Goal: Navigation & Orientation: Find specific page/section

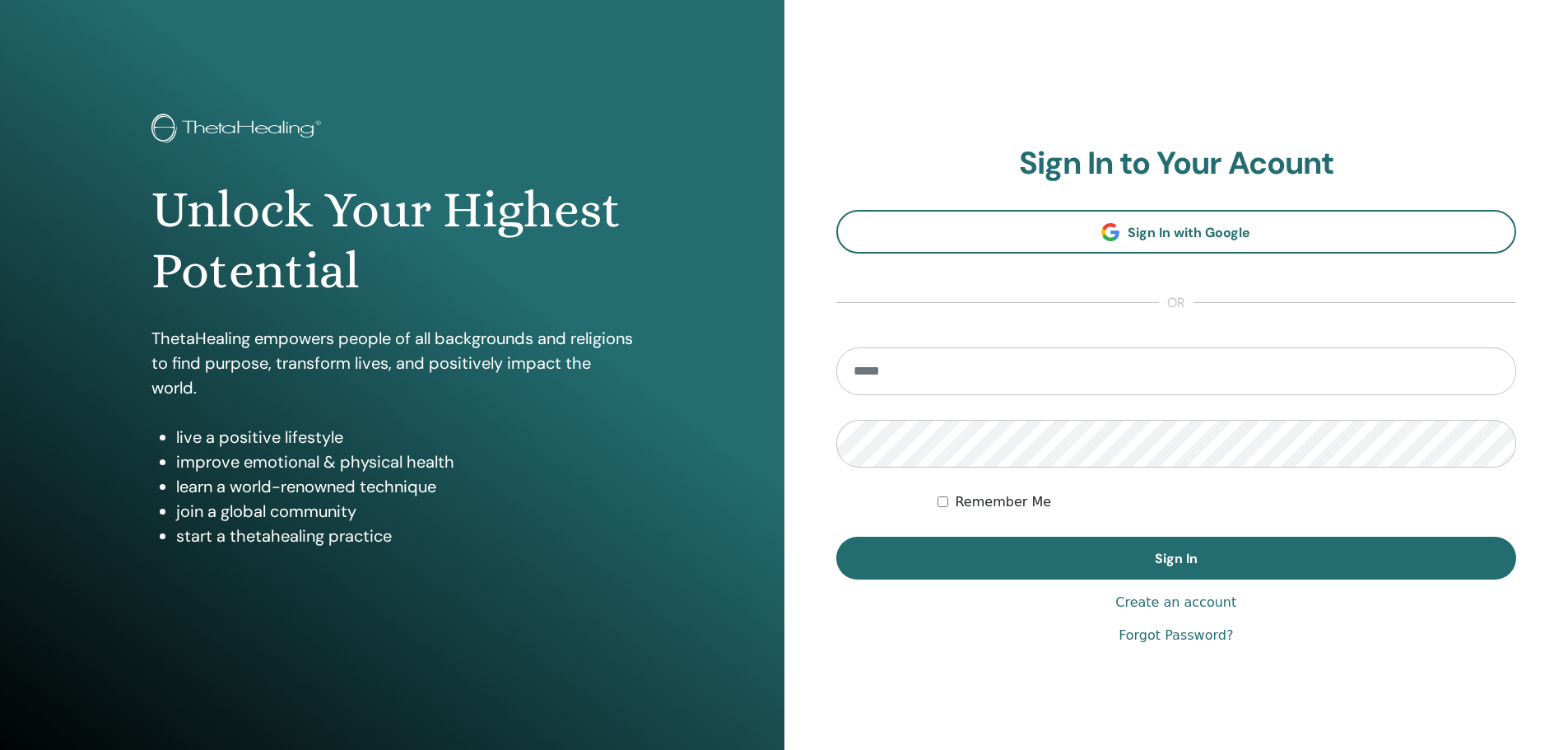
click at [903, 370] on input "email" at bounding box center [1177, 371] width 681 height 47
type input "**********"
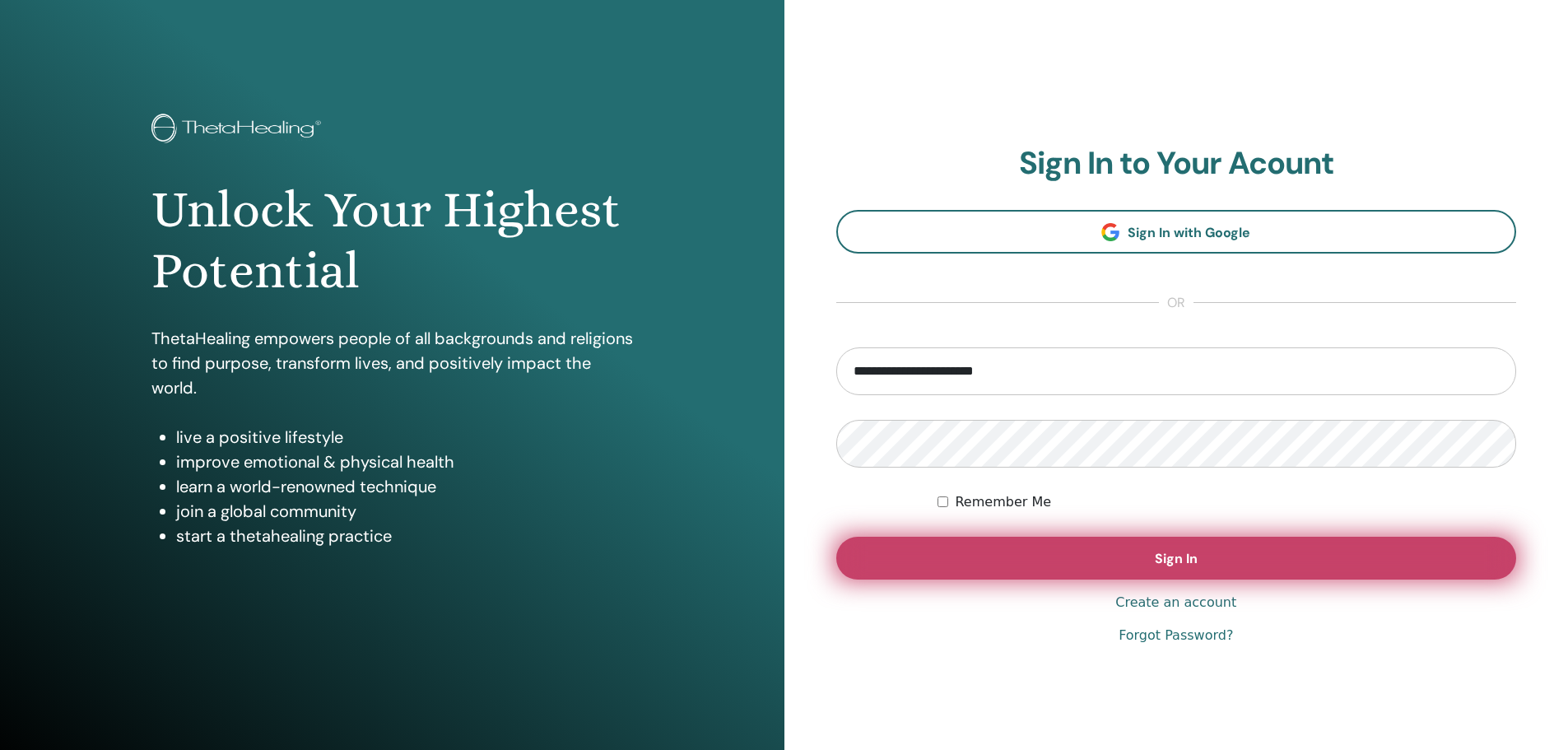
click at [1108, 551] on button "Sign In" at bounding box center [1177, 558] width 681 height 43
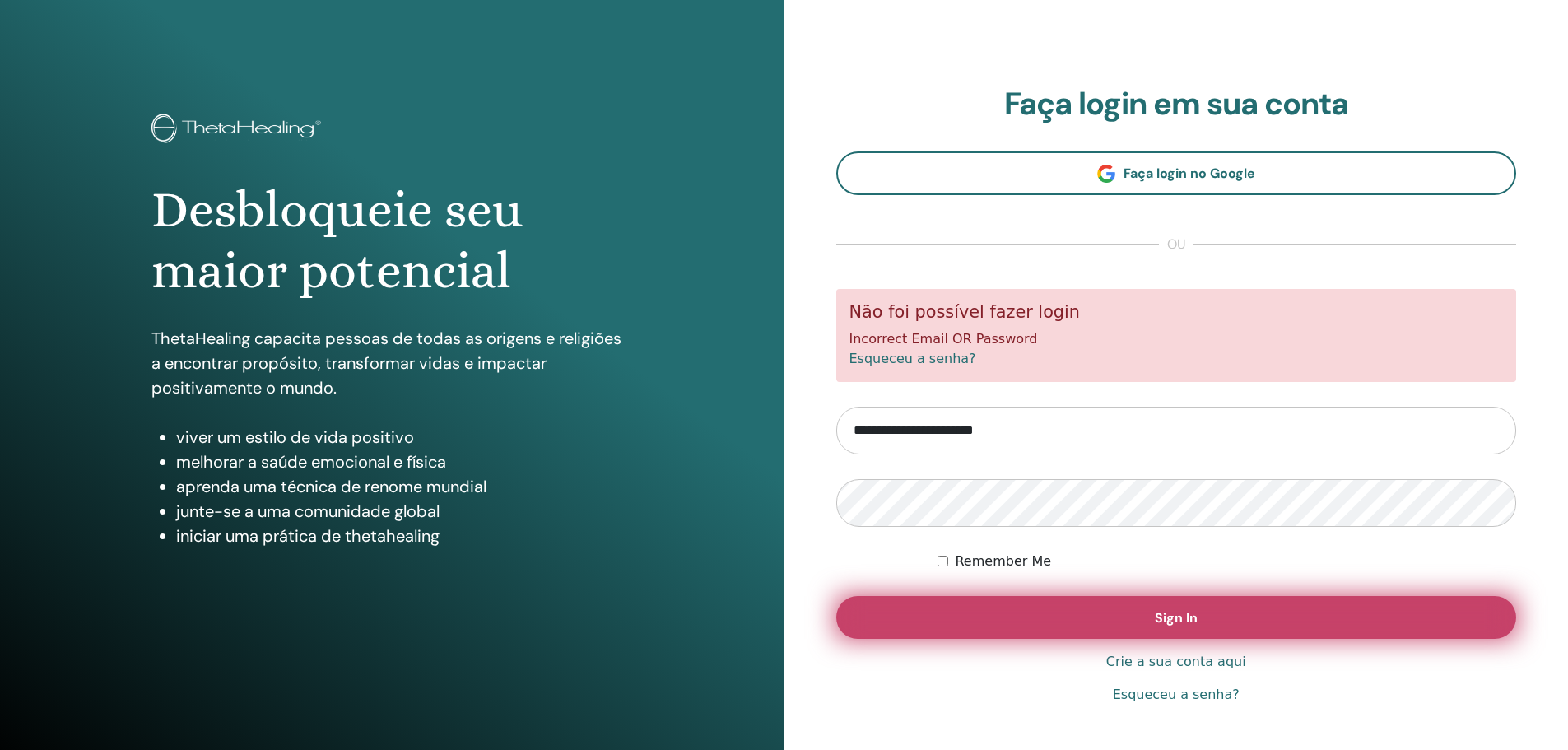
click at [1182, 620] on span "Sign In" at bounding box center [1176, 617] width 43 height 17
click at [1194, 611] on span "Sign In" at bounding box center [1176, 617] width 43 height 17
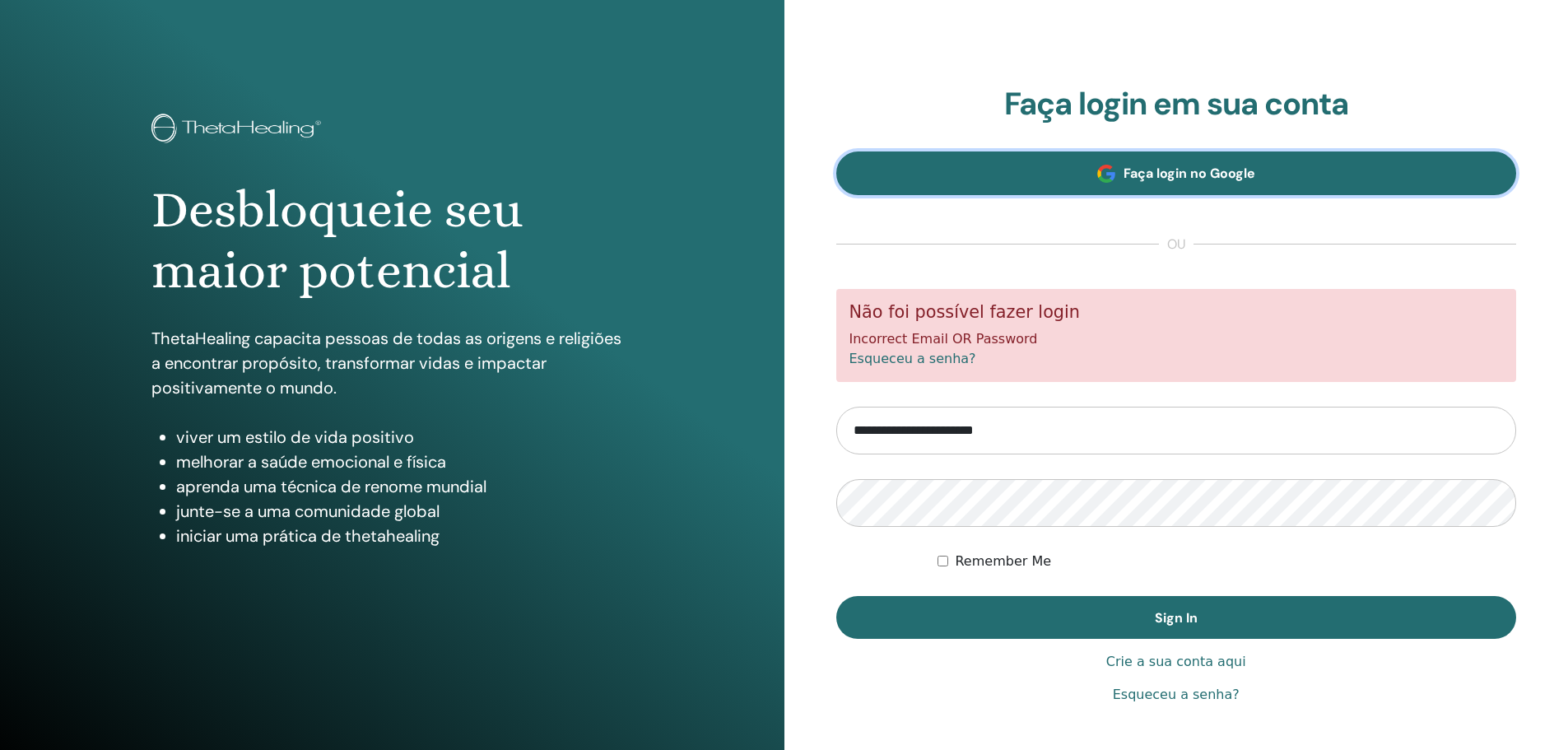
click at [1154, 182] on span "Faça login no Google" at bounding box center [1190, 174] width 132 height 17
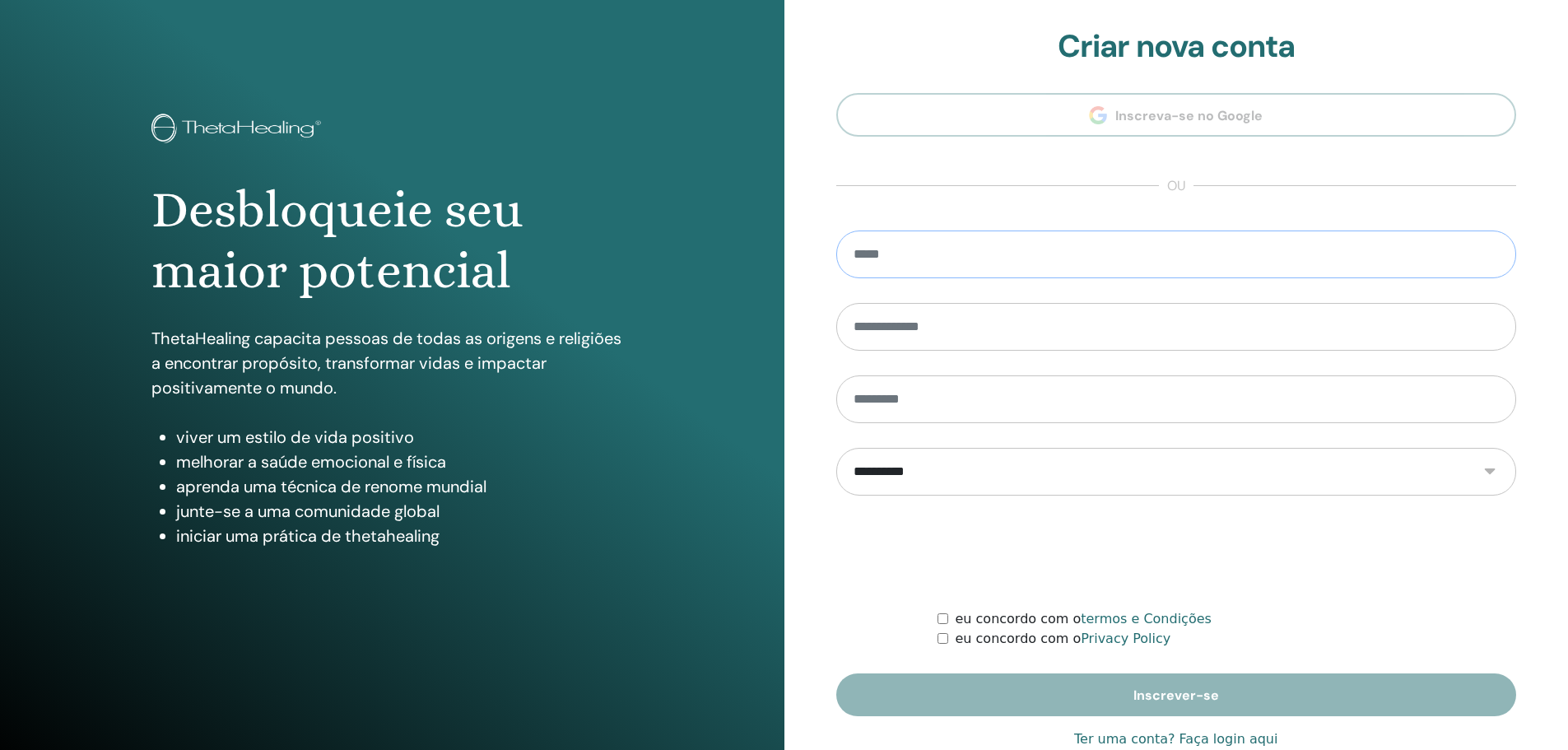
click at [930, 259] on input "email" at bounding box center [1177, 254] width 681 height 47
type input "**********"
click at [924, 334] on input "text" at bounding box center [1177, 326] width 681 height 47
type input "******"
click at [929, 402] on input "text" at bounding box center [1177, 399] width 681 height 47
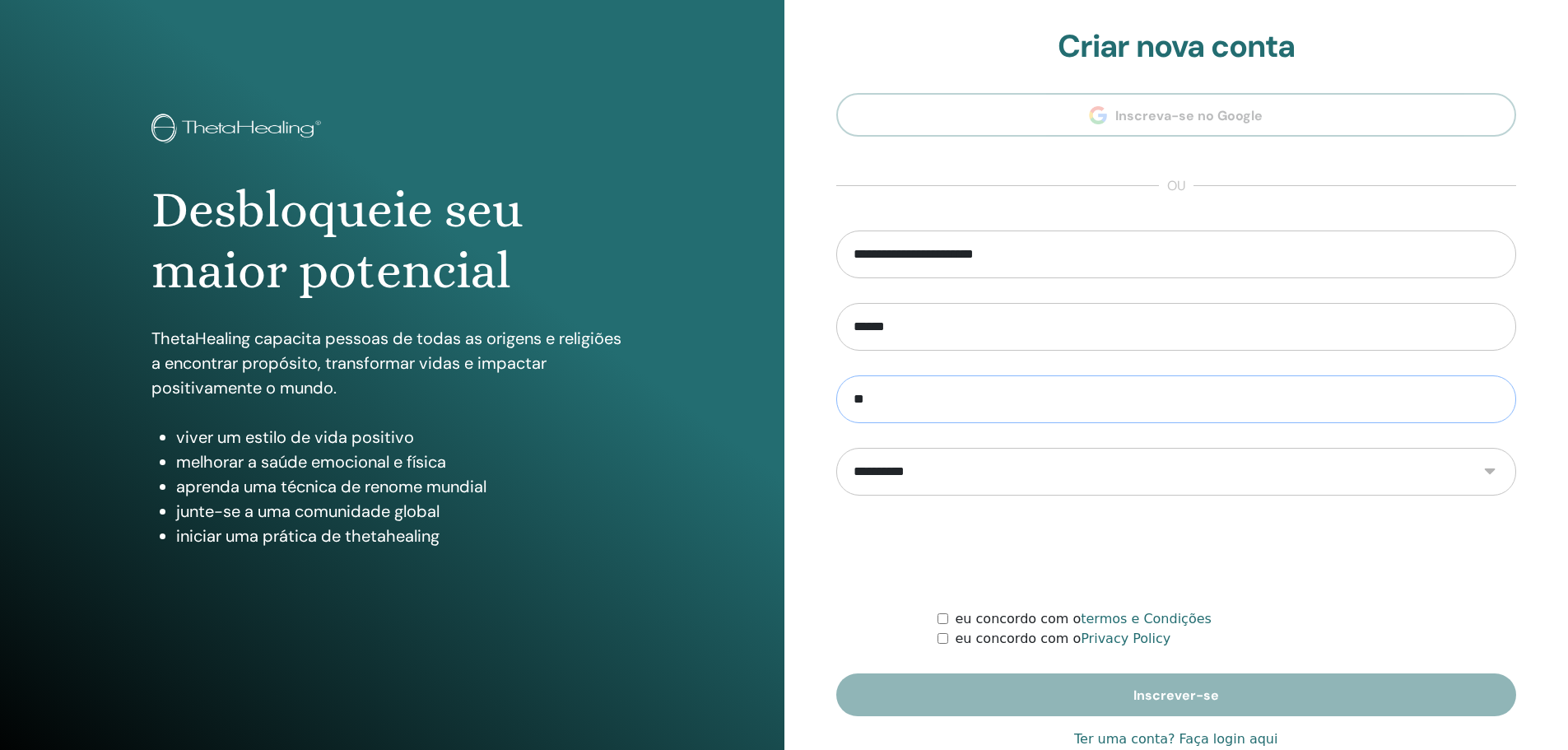
type input "*"
type input "********"
click at [937, 618] on form "**********" at bounding box center [1177, 473] width 681 height 485
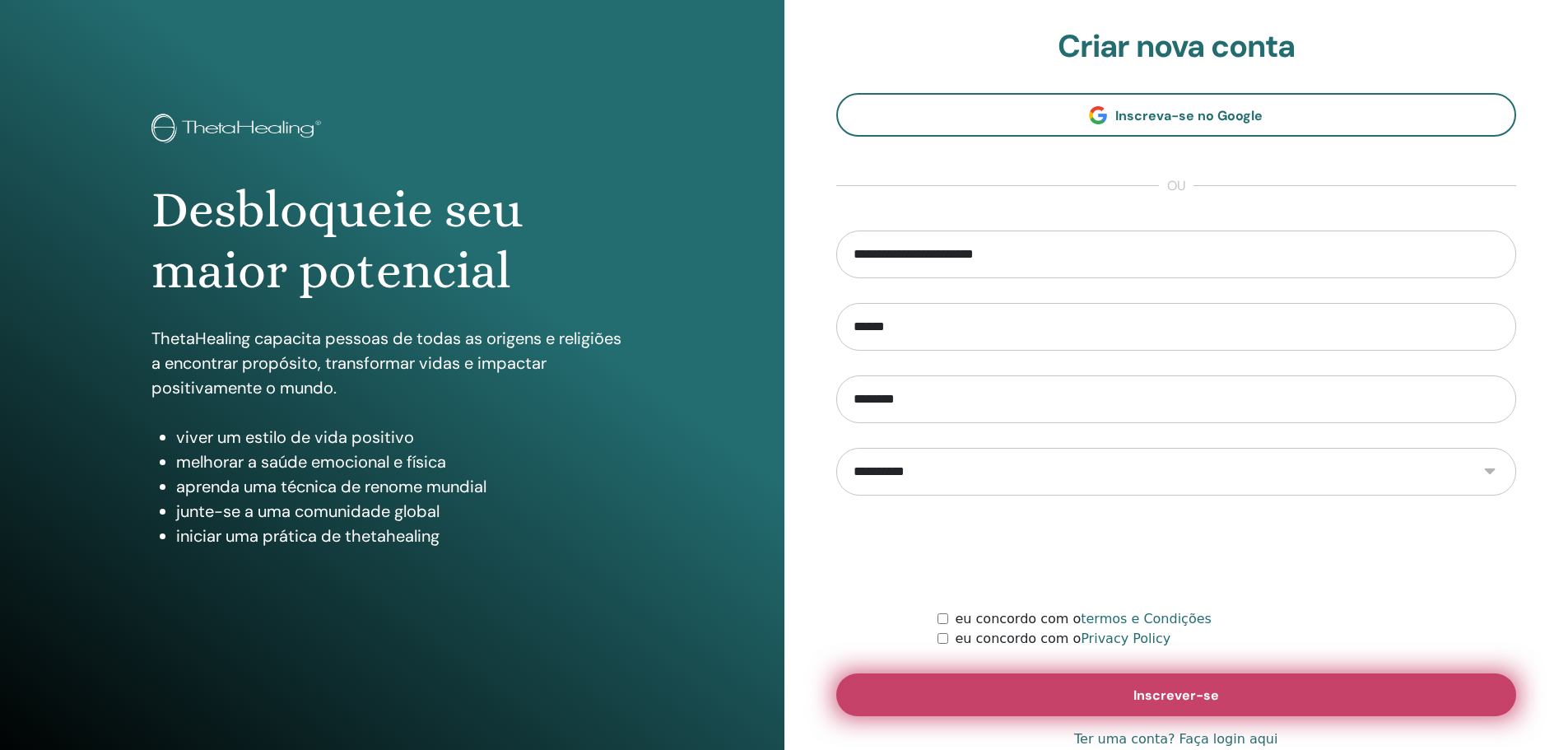
click at [1092, 694] on button "Inscrever-se" at bounding box center [1177, 694] width 681 height 43
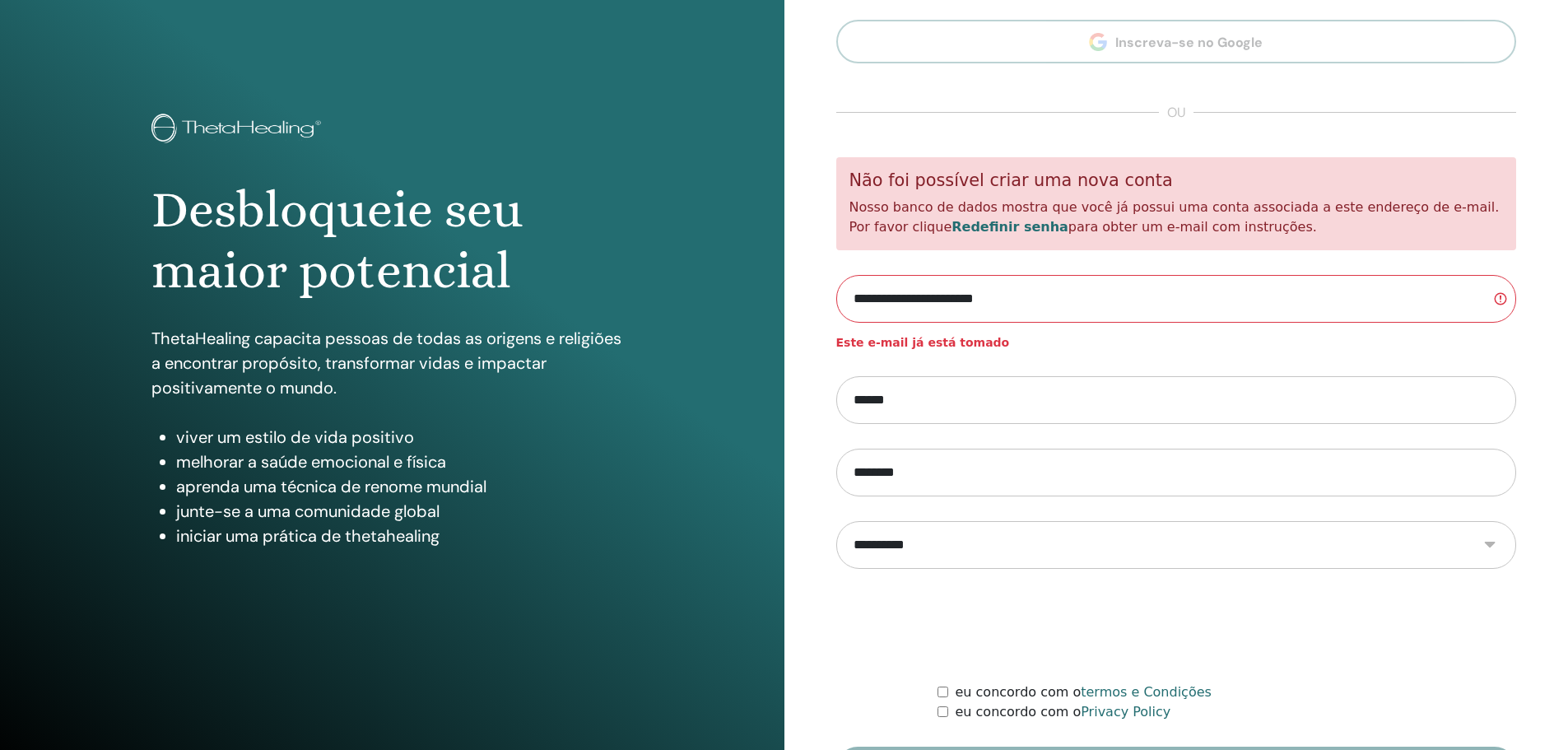
click at [951, 227] on link "Redefinir senha" at bounding box center [1009, 227] width 117 height 15
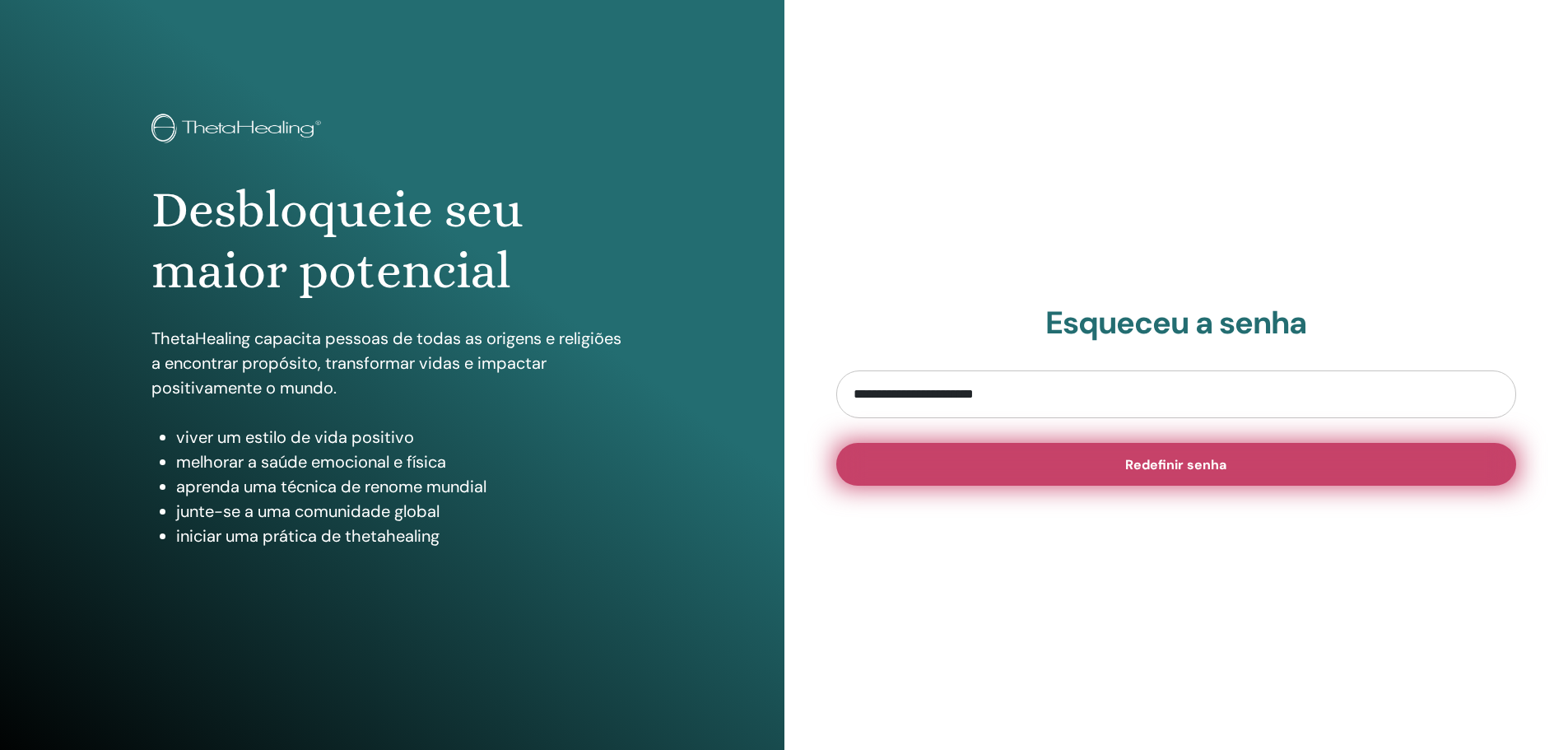
click at [1151, 477] on button "Redefinir senha" at bounding box center [1177, 464] width 681 height 43
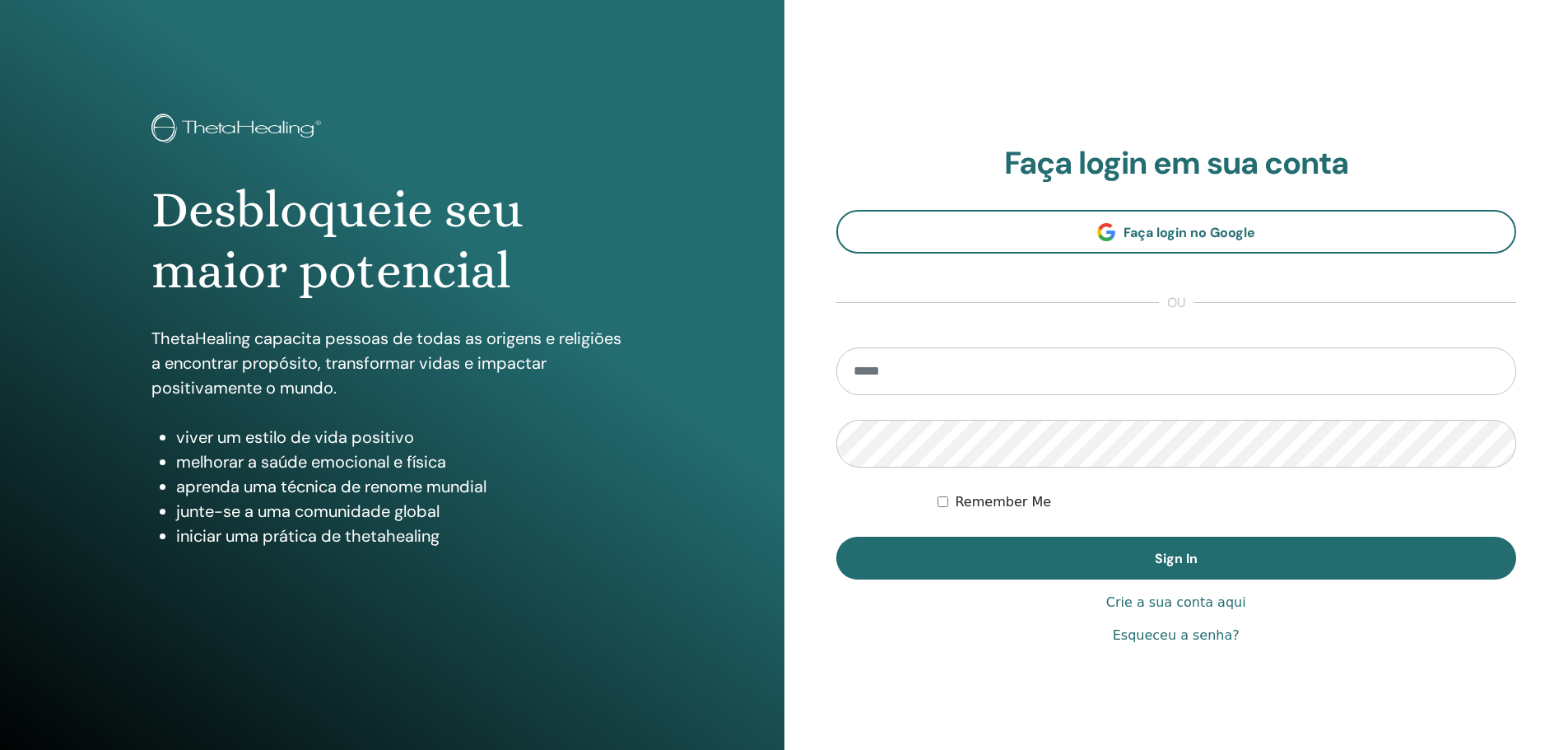
click at [964, 366] on input "email" at bounding box center [1177, 371] width 681 height 47
type input "**********"
click at [837, 537] on button "Sign In" at bounding box center [1177, 558] width 681 height 43
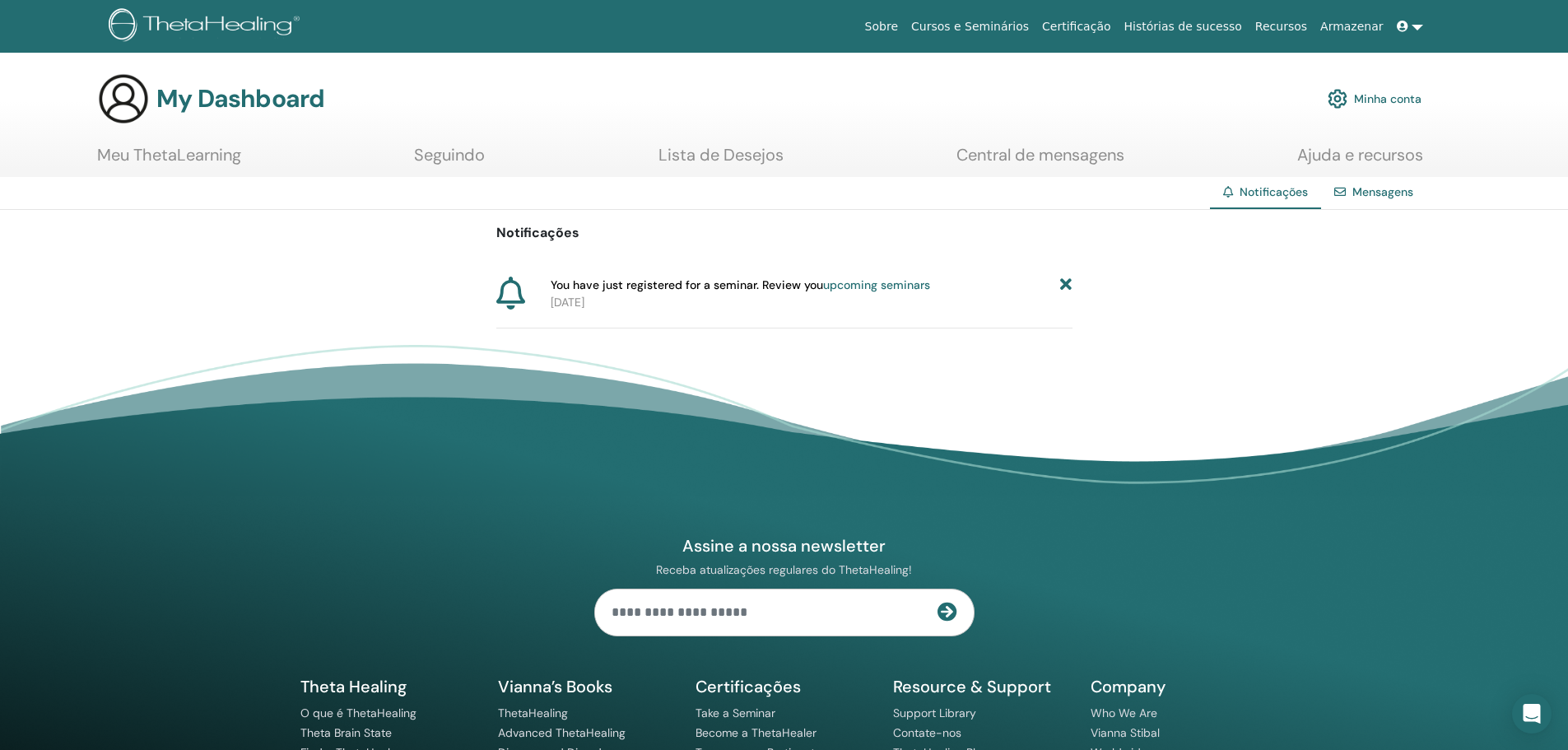
click at [708, 155] on link "Lista de Desejos" at bounding box center [721, 161] width 125 height 32
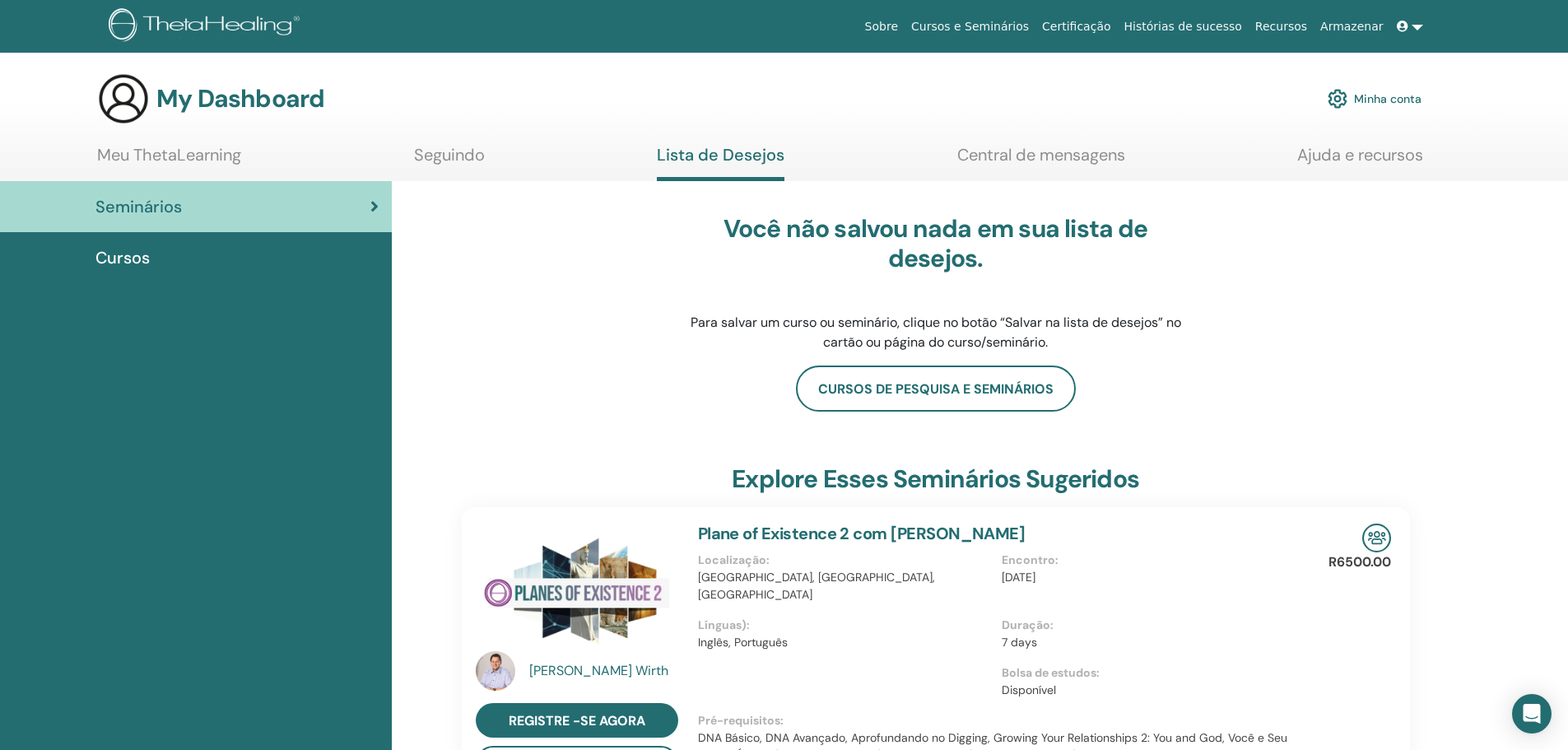
click at [135, 258] on span "Cursos" at bounding box center [122, 258] width 54 height 25
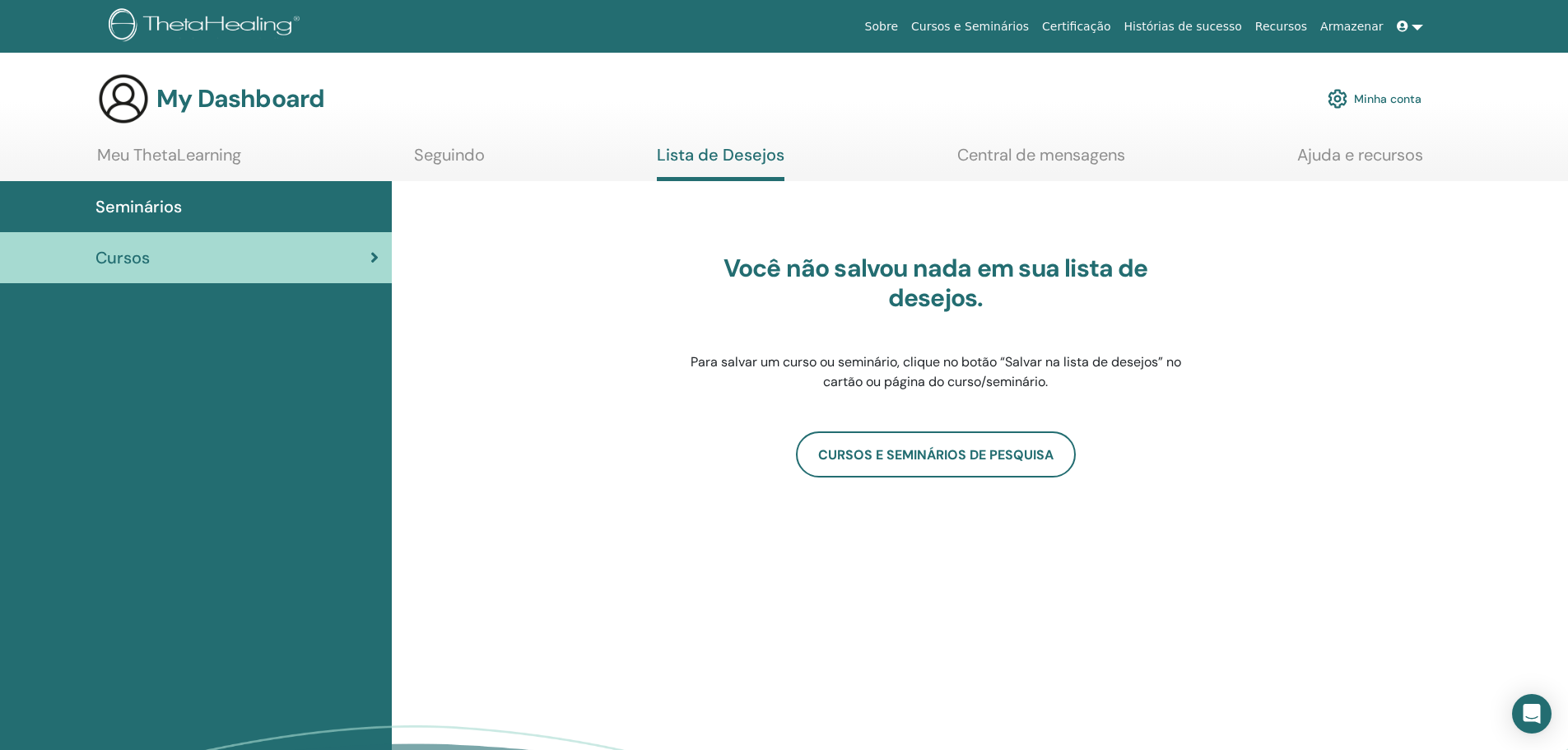
click at [206, 153] on link "Meu ThetaLearning" at bounding box center [169, 161] width 144 height 32
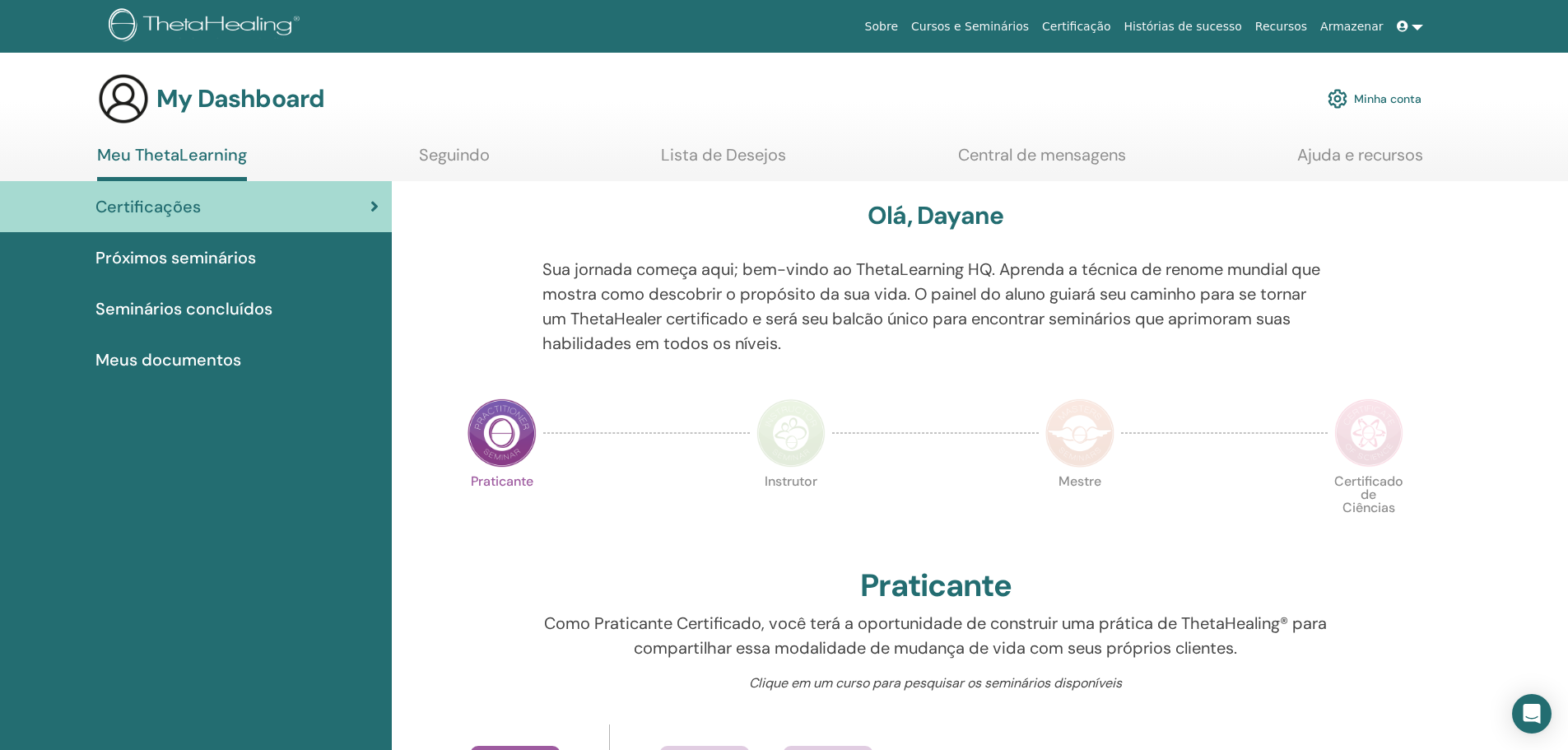
click at [463, 153] on link "Seguindo" at bounding box center [454, 161] width 71 height 32
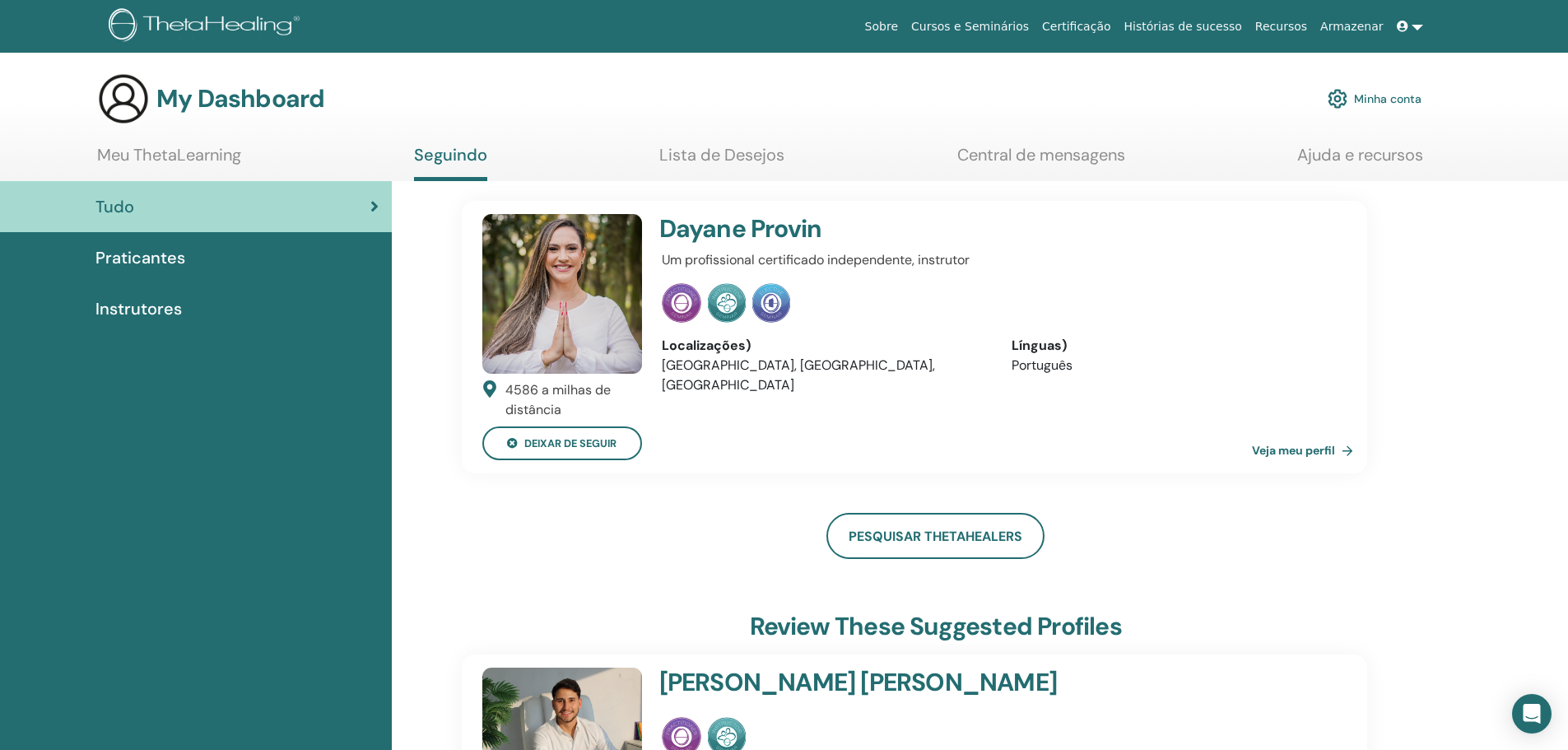
click at [727, 303] on img at bounding box center [727, 303] width 38 height 40
click at [533, 290] on img at bounding box center [563, 294] width 159 height 159
click at [125, 308] on span "Instrutores" at bounding box center [138, 308] width 86 height 25
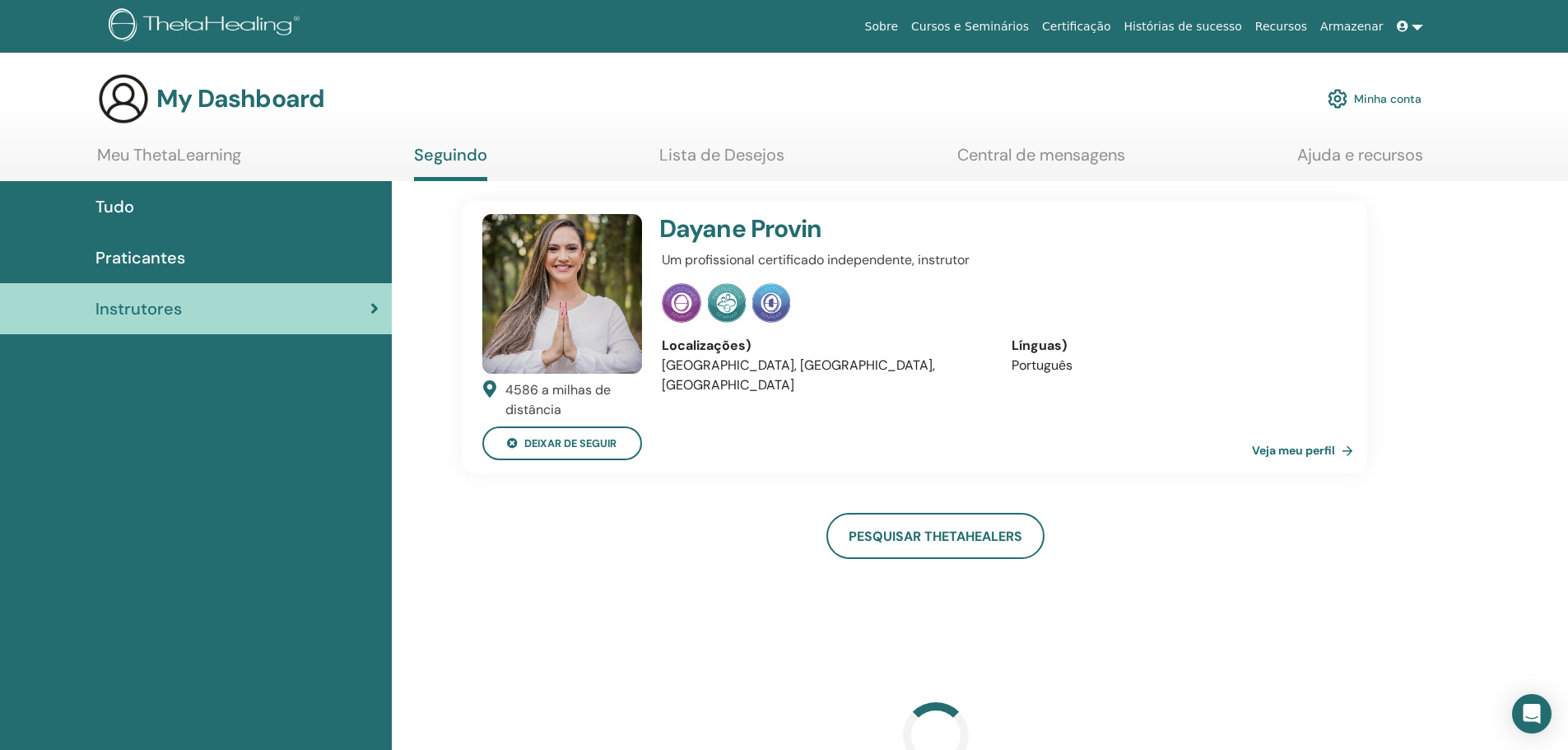
click at [138, 259] on span "Praticantes" at bounding box center [140, 258] width 90 height 25
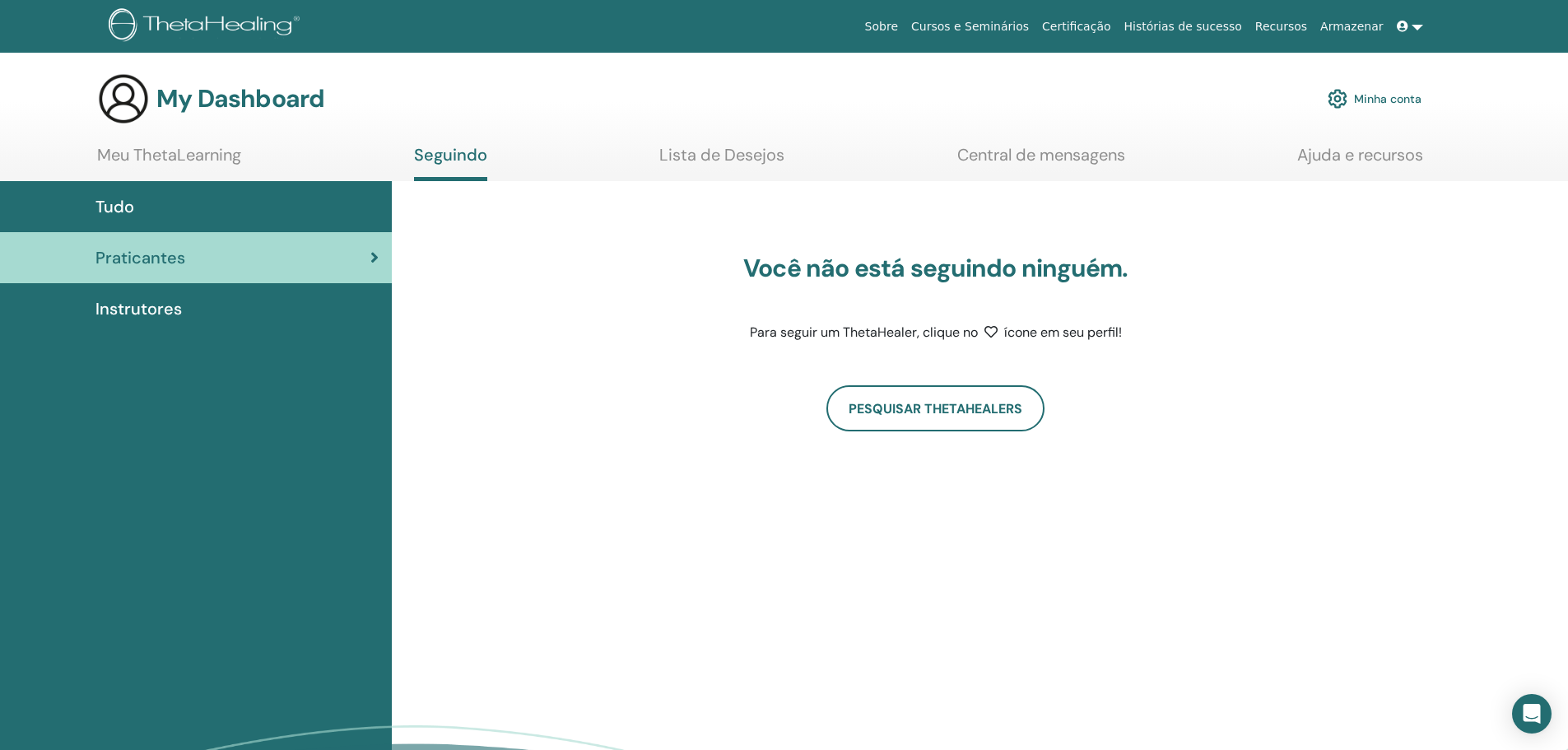
click at [184, 155] on link "Meu ThetaLearning" at bounding box center [169, 161] width 144 height 32
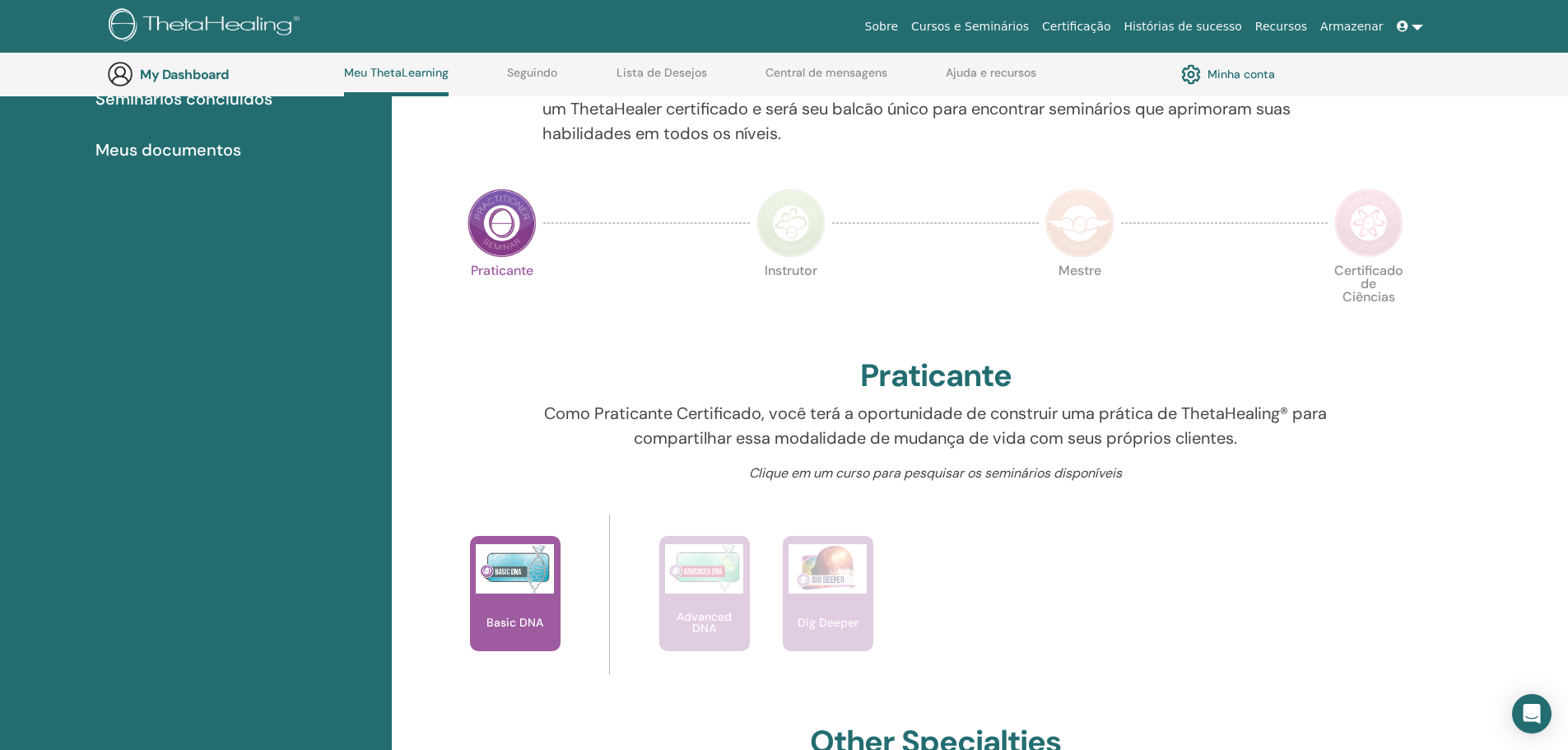
scroll to position [373, 0]
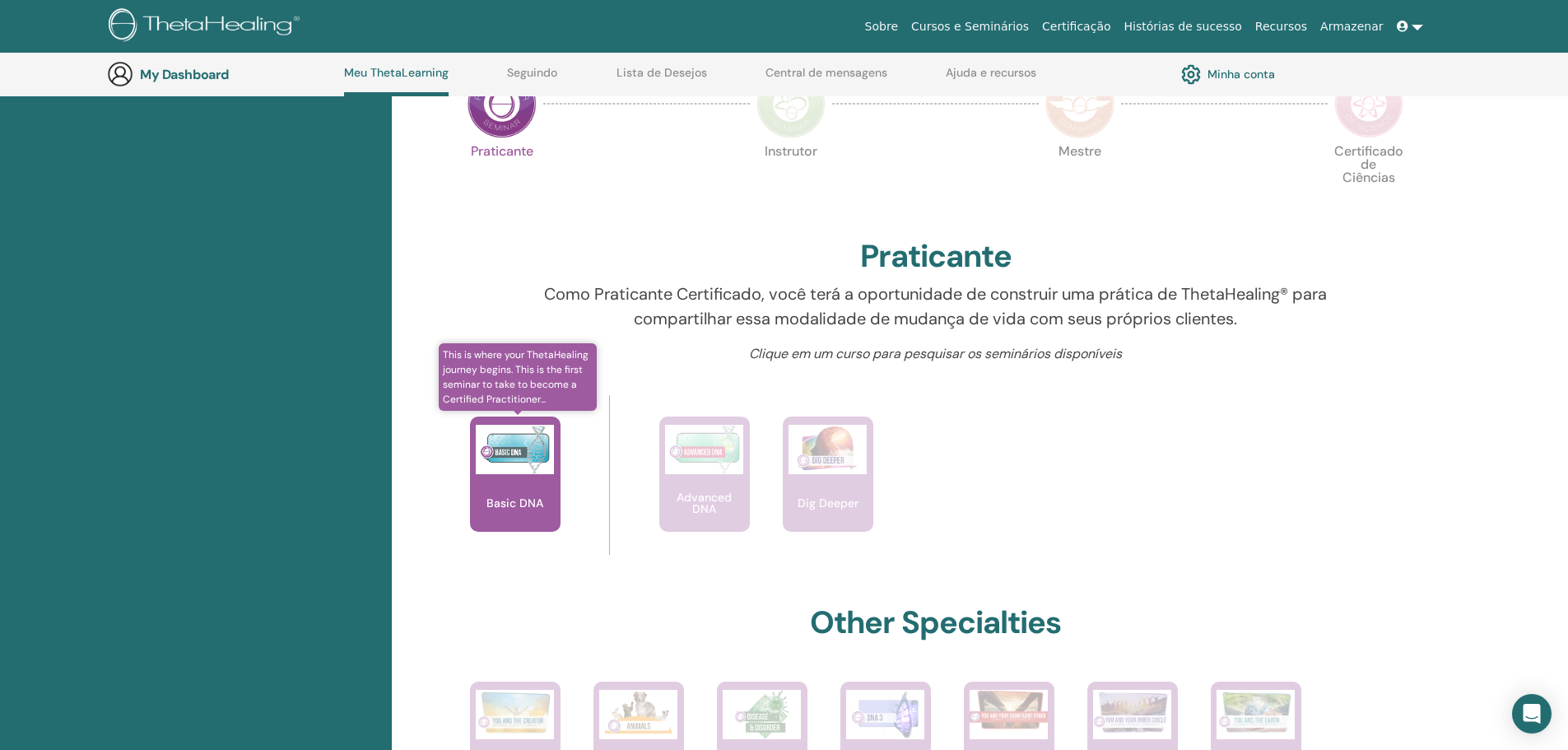
click at [520, 483] on div "Basic DNA" at bounding box center [515, 474] width 90 height 116
